Goal: Task Accomplishment & Management: Use online tool/utility

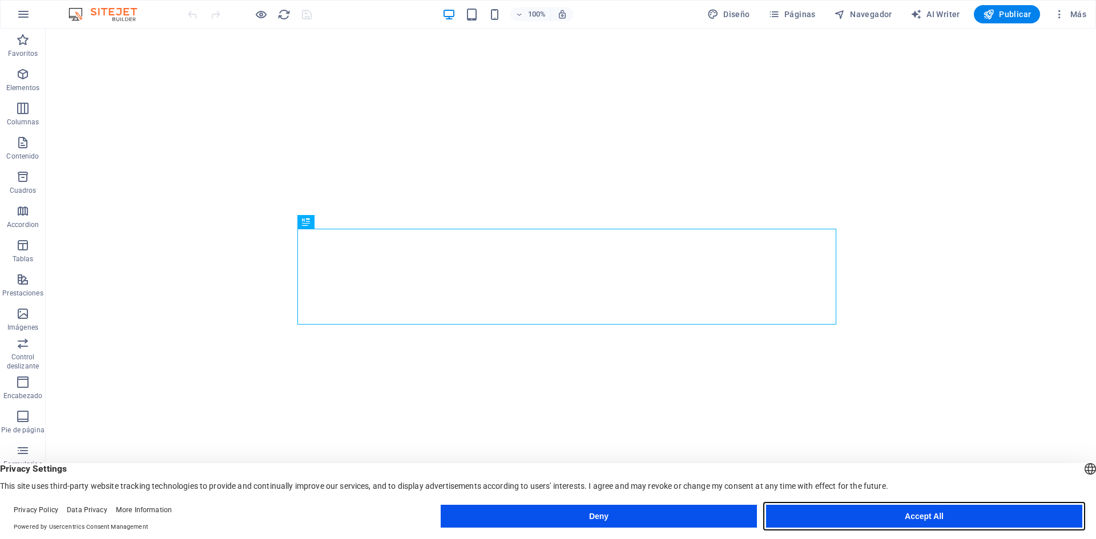
click at [866, 508] on button "Accept All" at bounding box center [924, 516] width 316 height 23
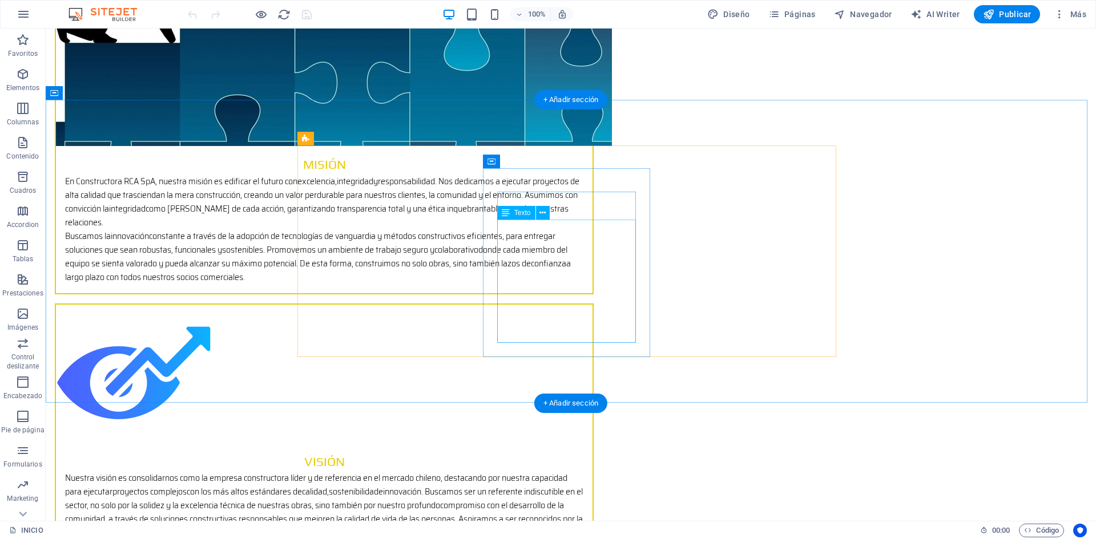
scroll to position [1712, 0]
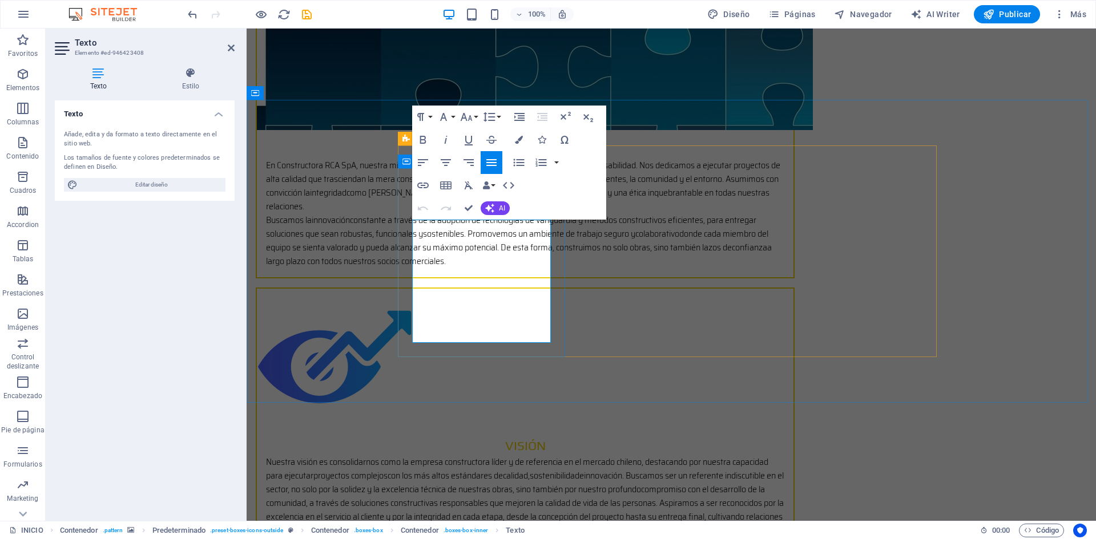
drag, startPoint x: 412, startPoint y: 224, endPoint x: 530, endPoint y: 336, distance: 161.9
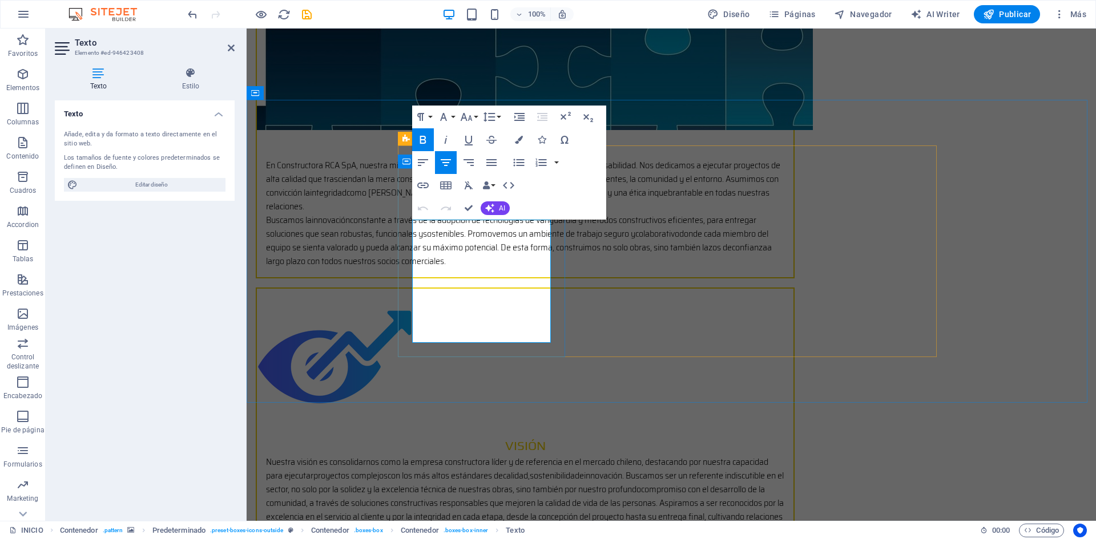
drag, startPoint x: 414, startPoint y: 225, endPoint x: 529, endPoint y: 336, distance: 159.0
click at [495, 163] on icon "button" at bounding box center [491, 162] width 10 height 7
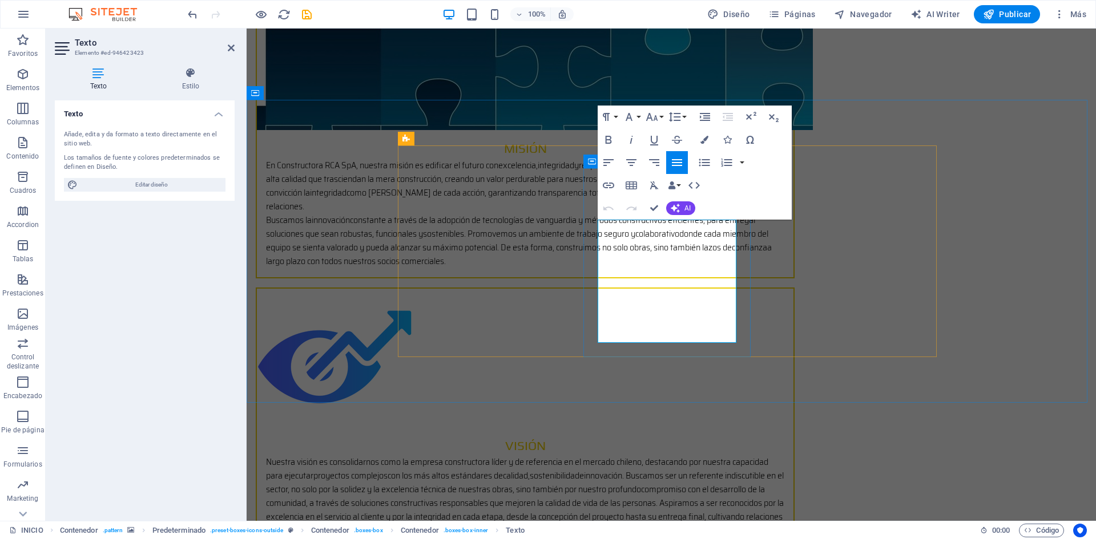
drag, startPoint x: 603, startPoint y: 227, endPoint x: 737, endPoint y: 337, distance: 173.9
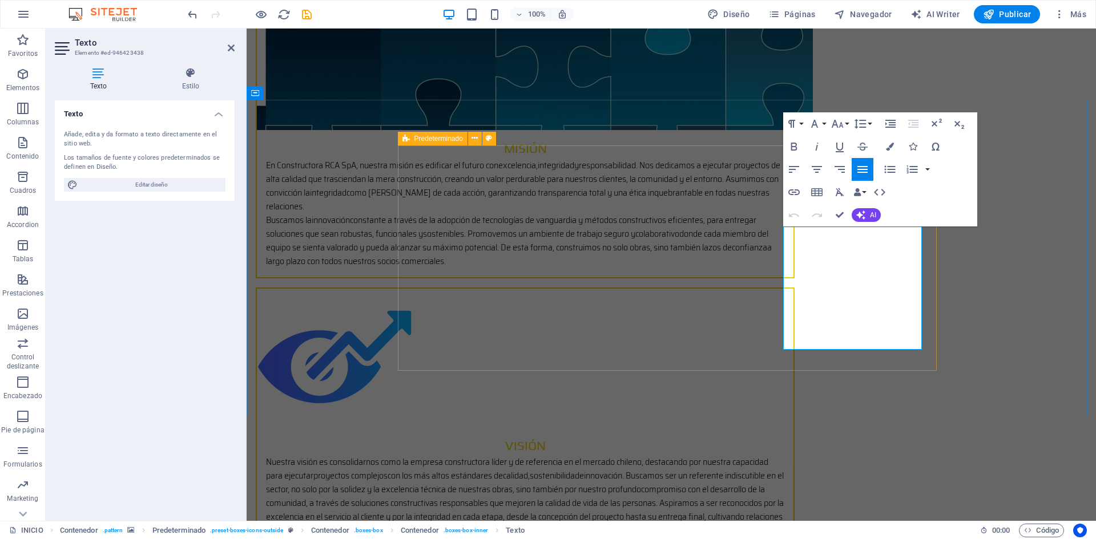
drag, startPoint x: 892, startPoint y: 345, endPoint x: 760, endPoint y: 221, distance: 180.9
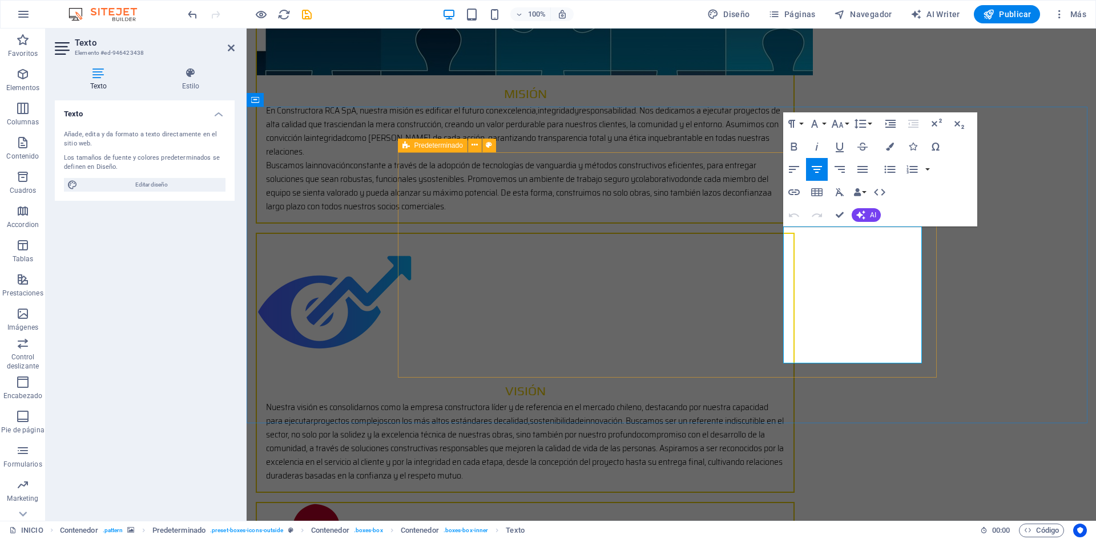
scroll to position [1705, 0]
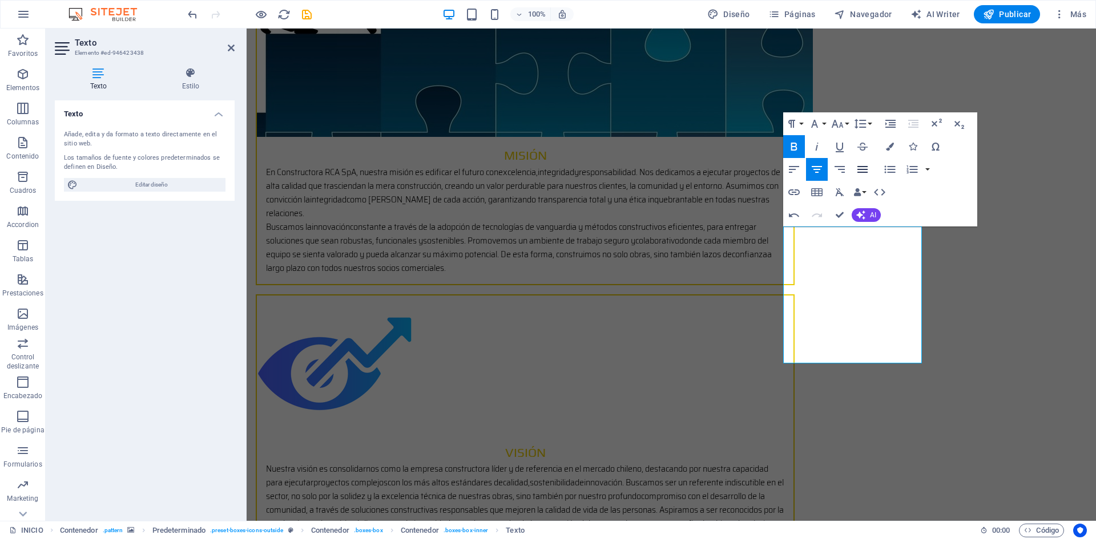
click at [866, 169] on icon "button" at bounding box center [862, 170] width 14 height 14
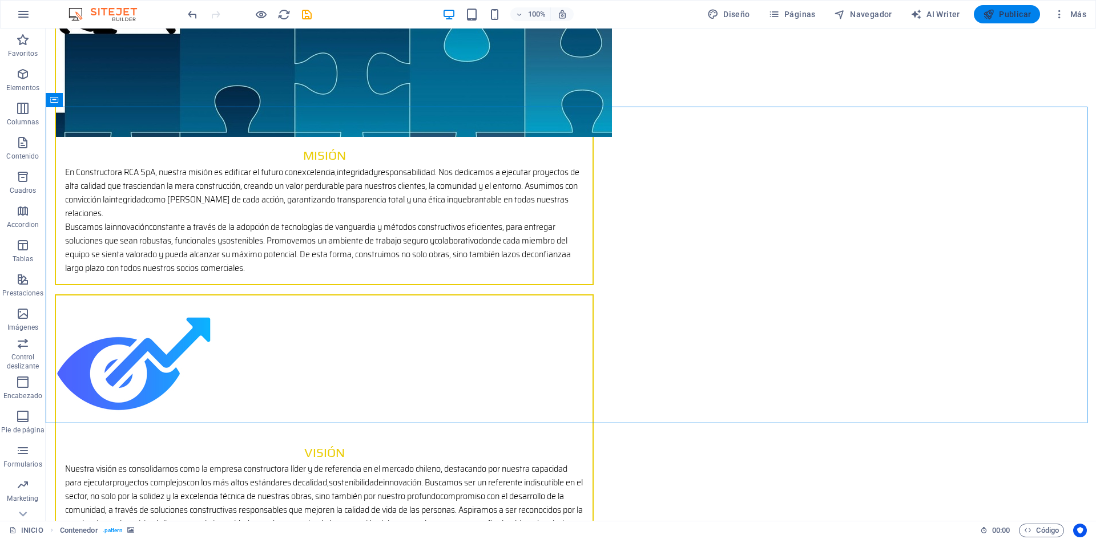
click at [999, 19] on span "Publicar" at bounding box center [1007, 14] width 49 height 11
